Goal: Task Accomplishment & Management: Use online tool/utility

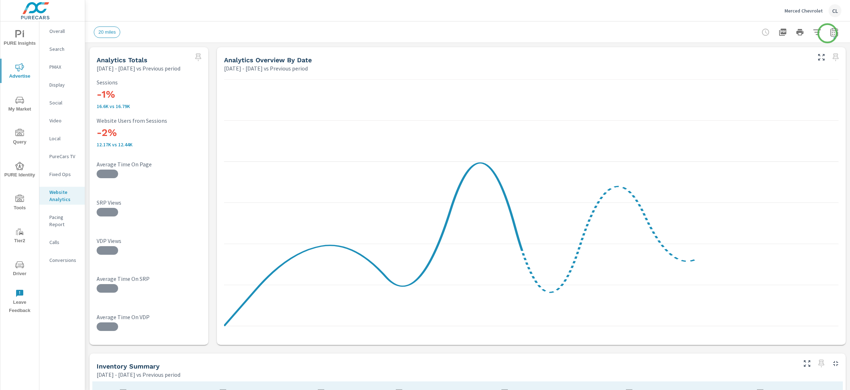
click at [830, 33] on icon "button" at bounding box center [834, 32] width 9 height 9
select select "Previous period"
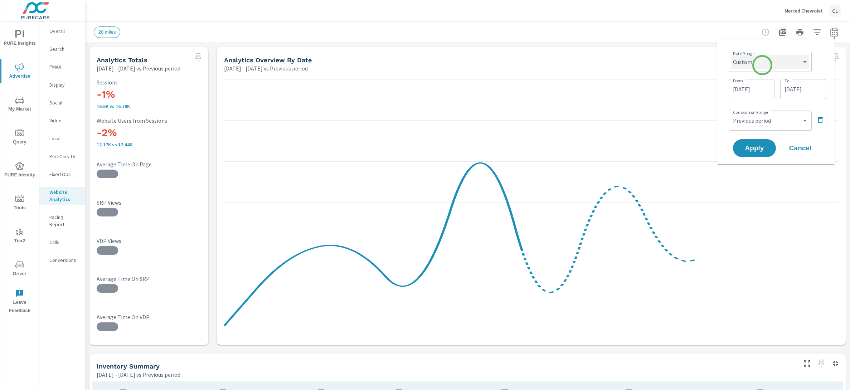
click at [761, 62] on select "Custom [DATE] Last week Last 7 days Last 14 days Last 30 days Last 45 days Last…" at bounding box center [769, 62] width 77 height 14
click at [731, 55] on select "Custom [DATE] Last week Last 7 days Last 14 days Last 30 days Last 45 days Last…" at bounding box center [769, 62] width 77 height 14
select select "Last month"
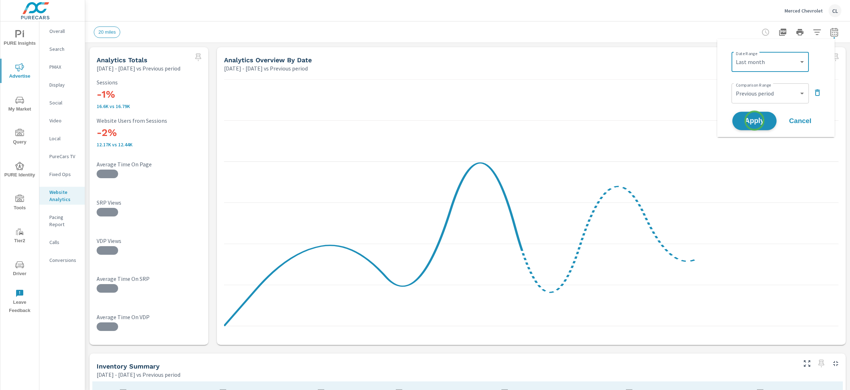
click at [754, 120] on span "Apply" at bounding box center [754, 121] width 29 height 7
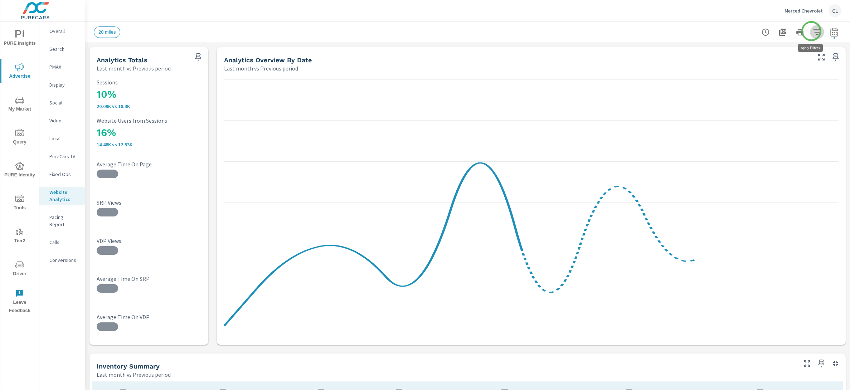
click at [813, 31] on icon "button" at bounding box center [817, 32] width 9 height 9
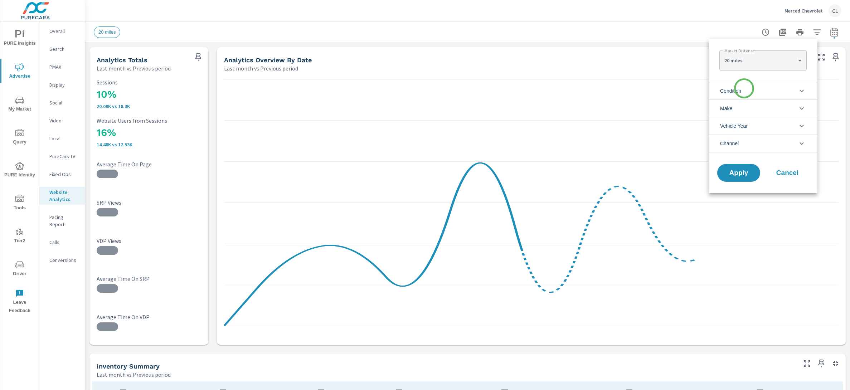
click at [744, 88] on li "Condition" at bounding box center [763, 91] width 109 height 18
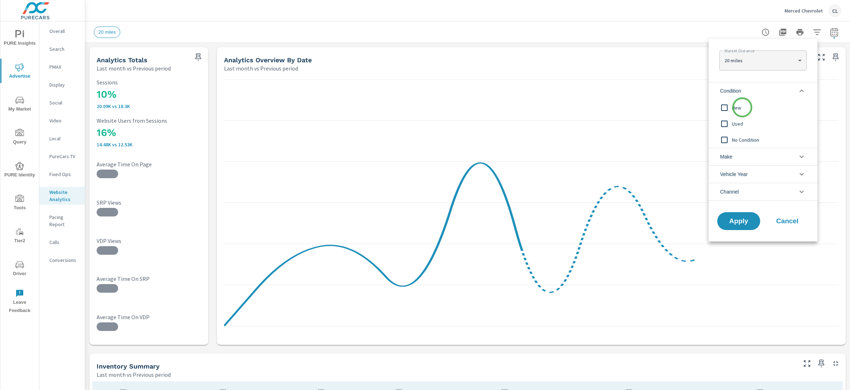
click at [742, 108] on span "New" at bounding box center [771, 107] width 78 height 9
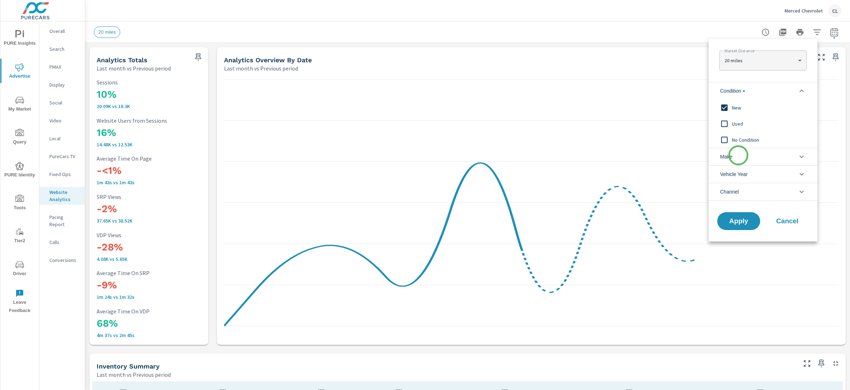
click at [738, 155] on li "Make" at bounding box center [763, 157] width 109 height 18
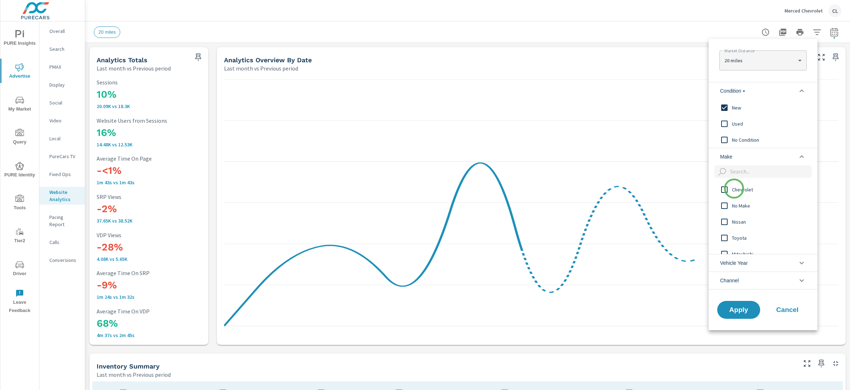
click at [734, 189] on span "Chevrolet" at bounding box center [771, 189] width 78 height 9
click at [735, 307] on span "Apply" at bounding box center [738, 309] width 29 height 7
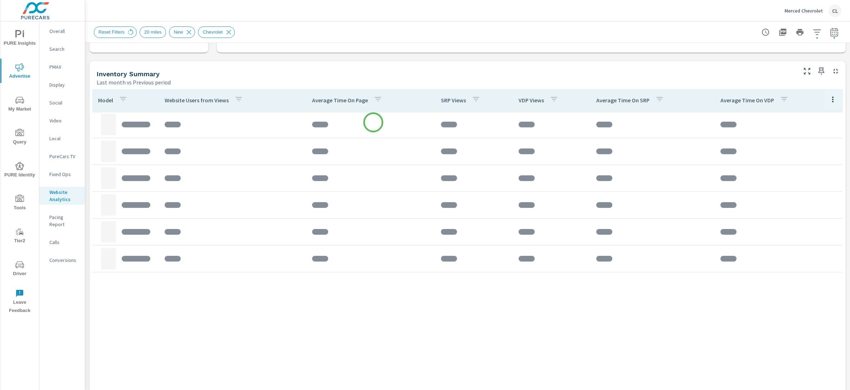
scroll to position [292, 0]
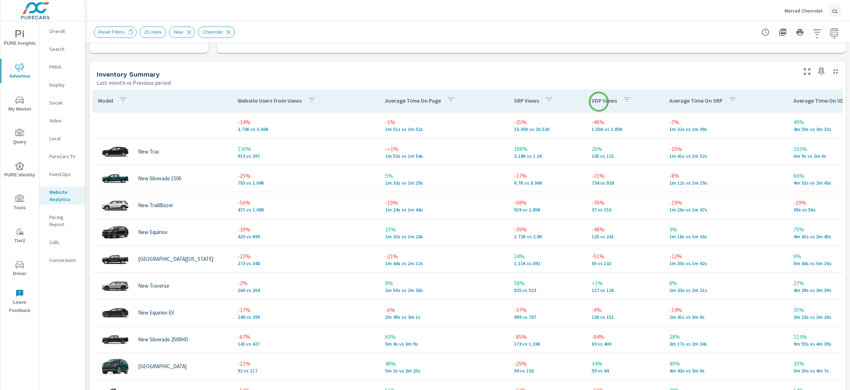
click at [599, 102] on p "VDP Views" at bounding box center [604, 100] width 25 height 7
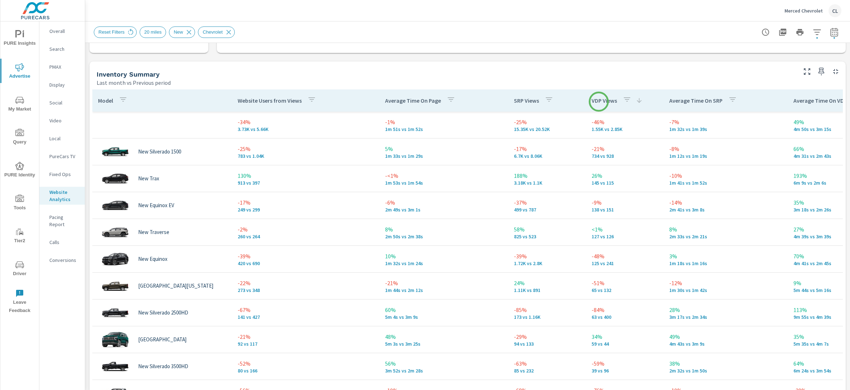
click at [599, 102] on p "VDP Views" at bounding box center [604, 100] width 25 height 7
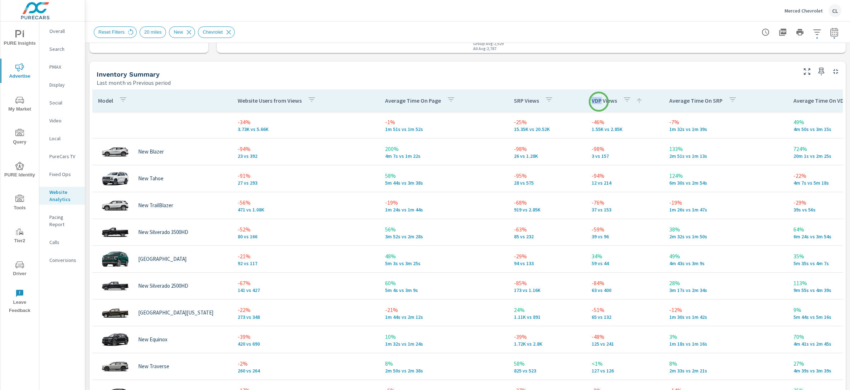
click at [599, 102] on p "VDP Views" at bounding box center [604, 100] width 25 height 7
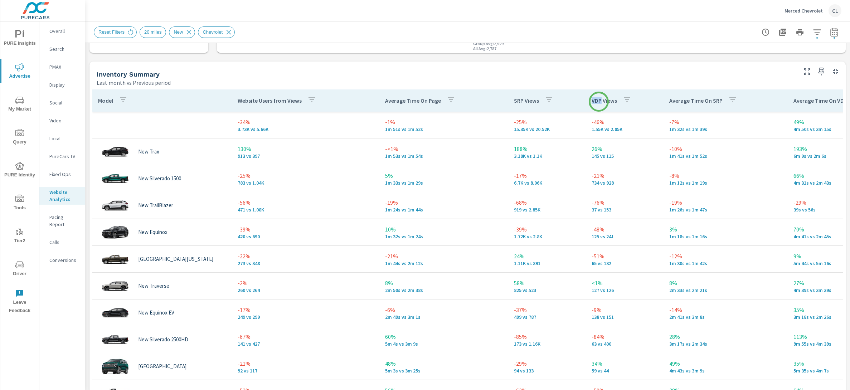
click at [599, 102] on p "VDP Views" at bounding box center [604, 100] width 25 height 7
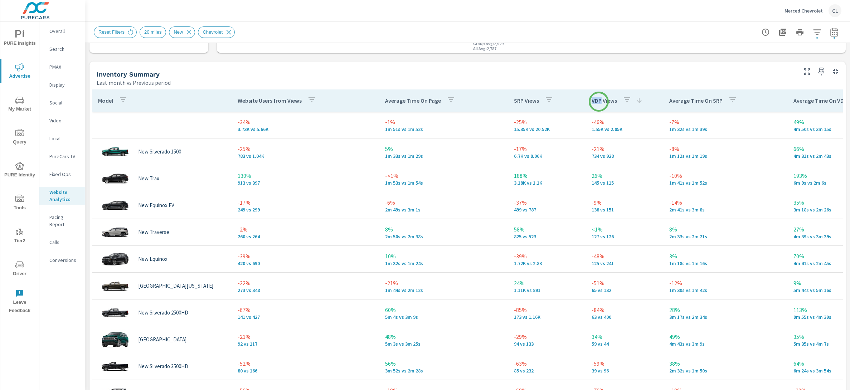
click at [599, 102] on p "VDP Views" at bounding box center [604, 100] width 25 height 7
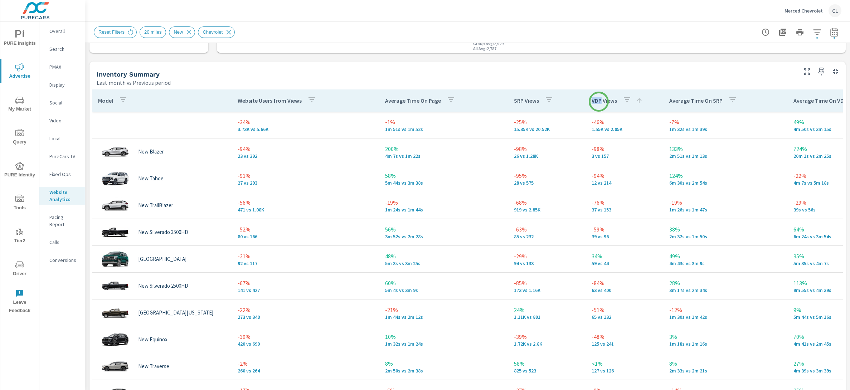
click at [599, 102] on p "VDP Views" at bounding box center [604, 100] width 25 height 7
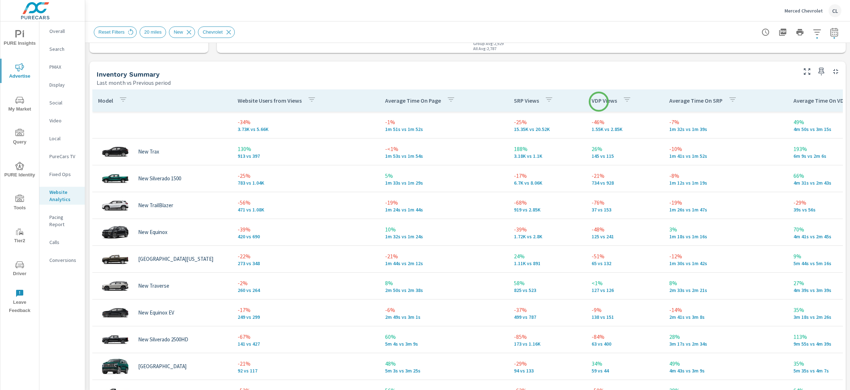
click at [599, 102] on p "VDP Views" at bounding box center [604, 100] width 25 height 7
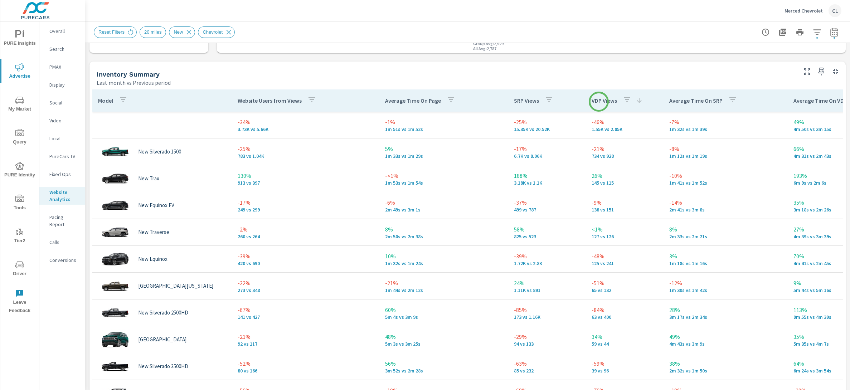
click at [599, 102] on p "VDP Views" at bounding box center [604, 100] width 25 height 7
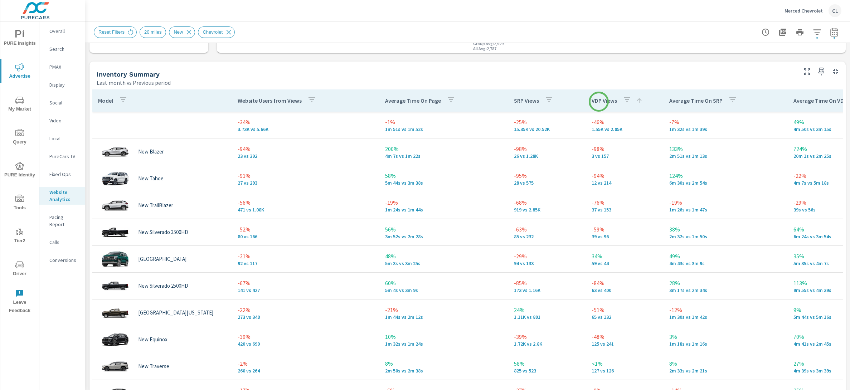
click at [599, 102] on p "VDP Views" at bounding box center [604, 100] width 25 height 7
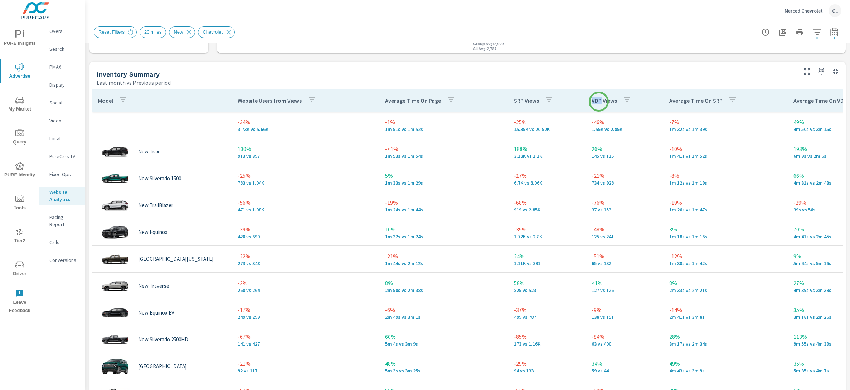
click at [599, 102] on p "VDP Views" at bounding box center [604, 100] width 25 height 7
